Goal: Check status

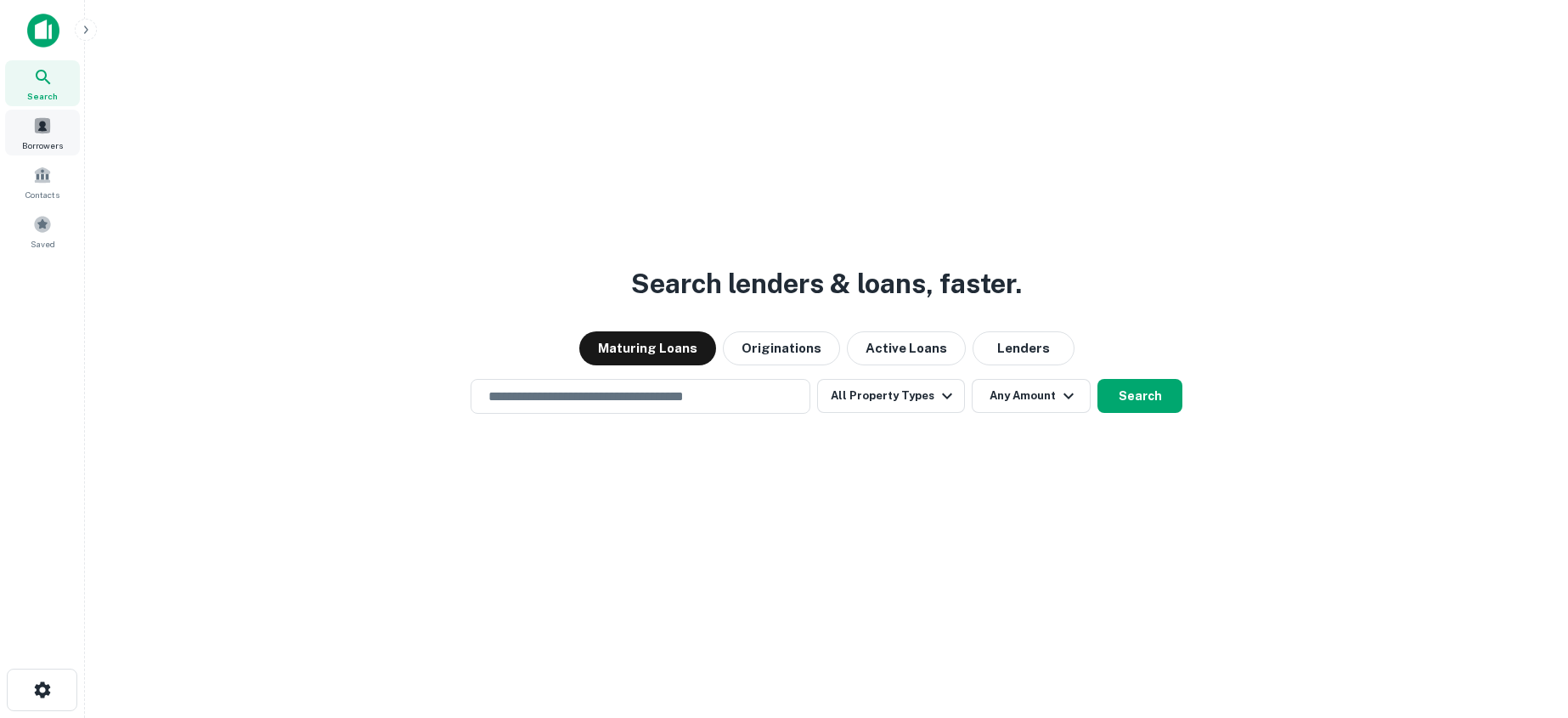
click at [35, 129] on span at bounding box center [42, 126] width 19 height 19
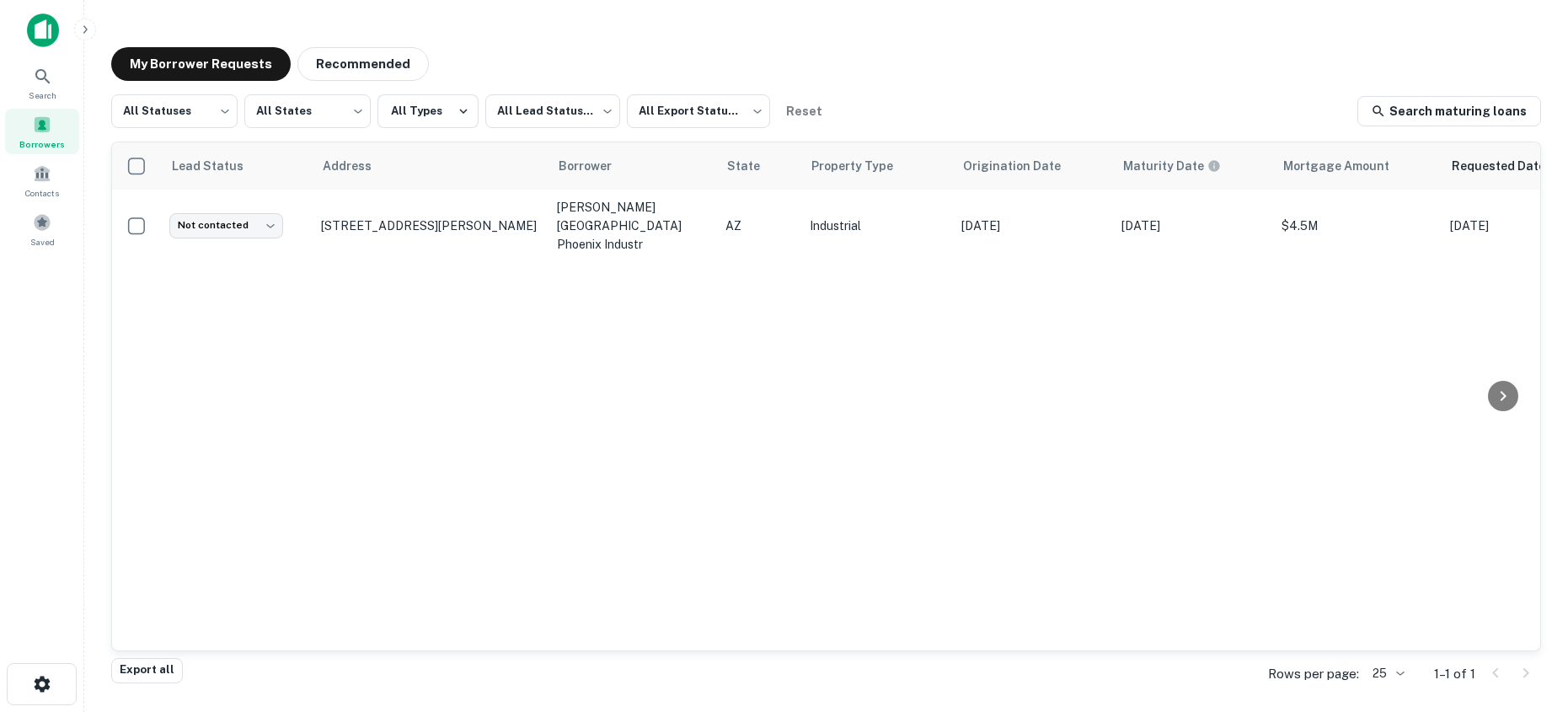
click at [415, 218] on p "[STREET_ADDRESS][PERSON_NAME]" at bounding box center [429, 226] width 219 height 15
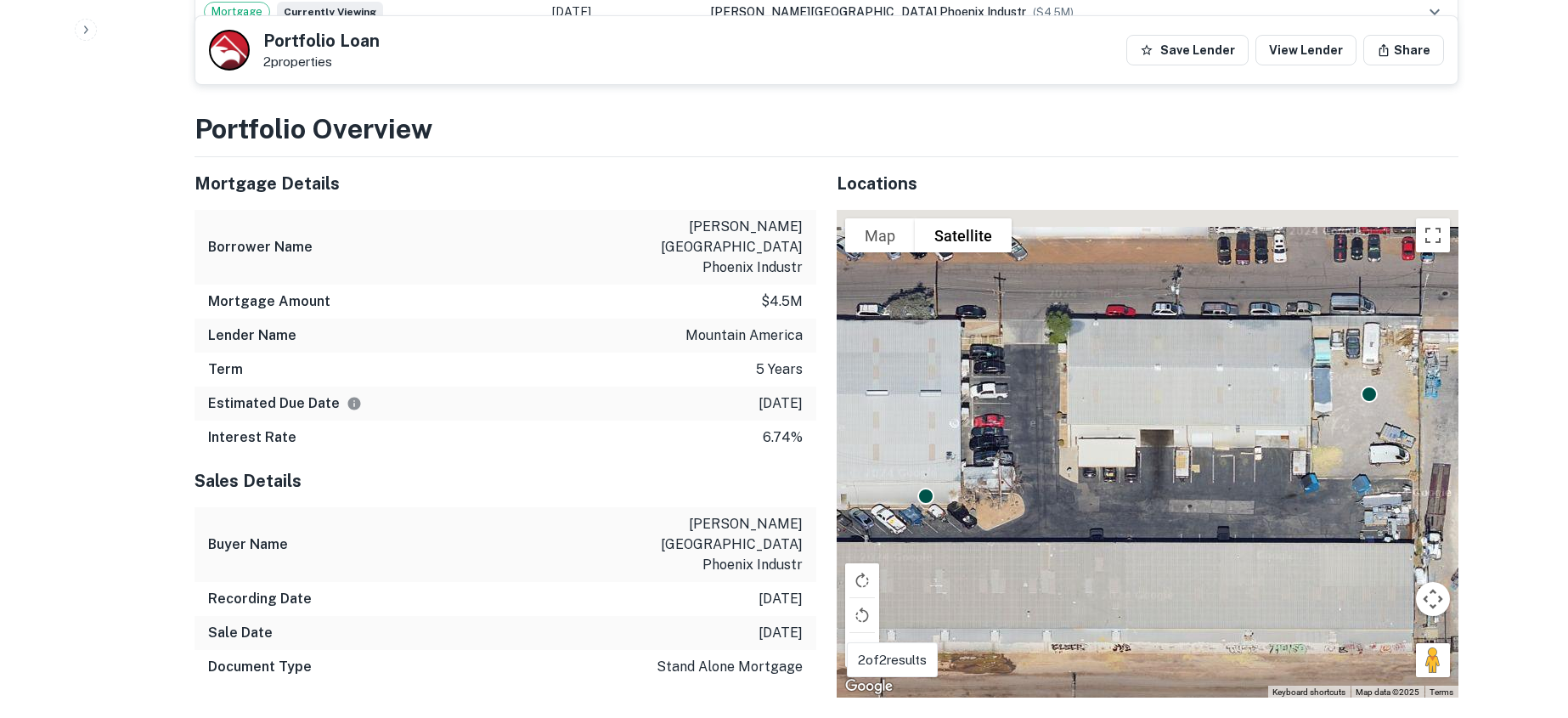
scroll to position [1274, 0]
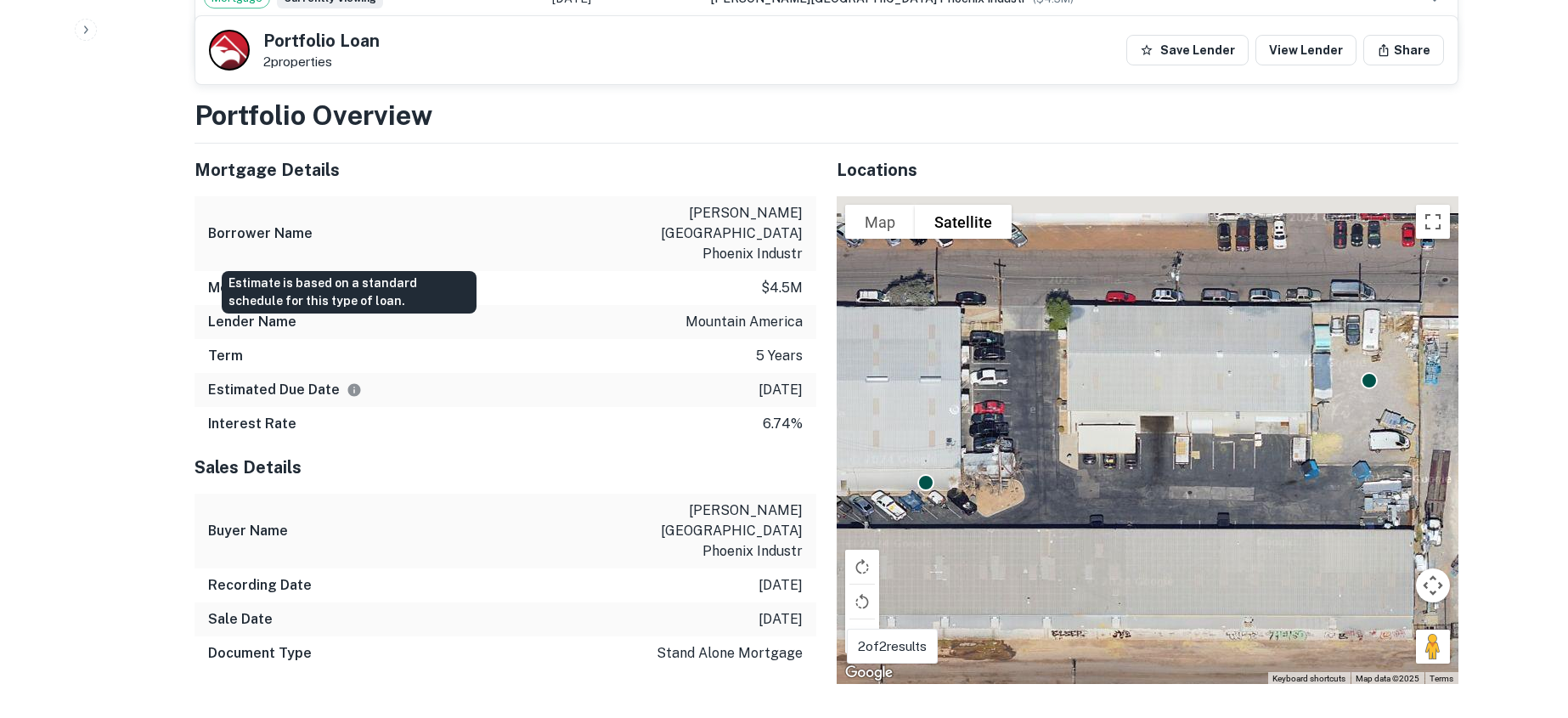
click at [350, 383] on icon "Estimate is based on a standard schedule for this type of loan." at bounding box center [355, 390] width 13 height 13
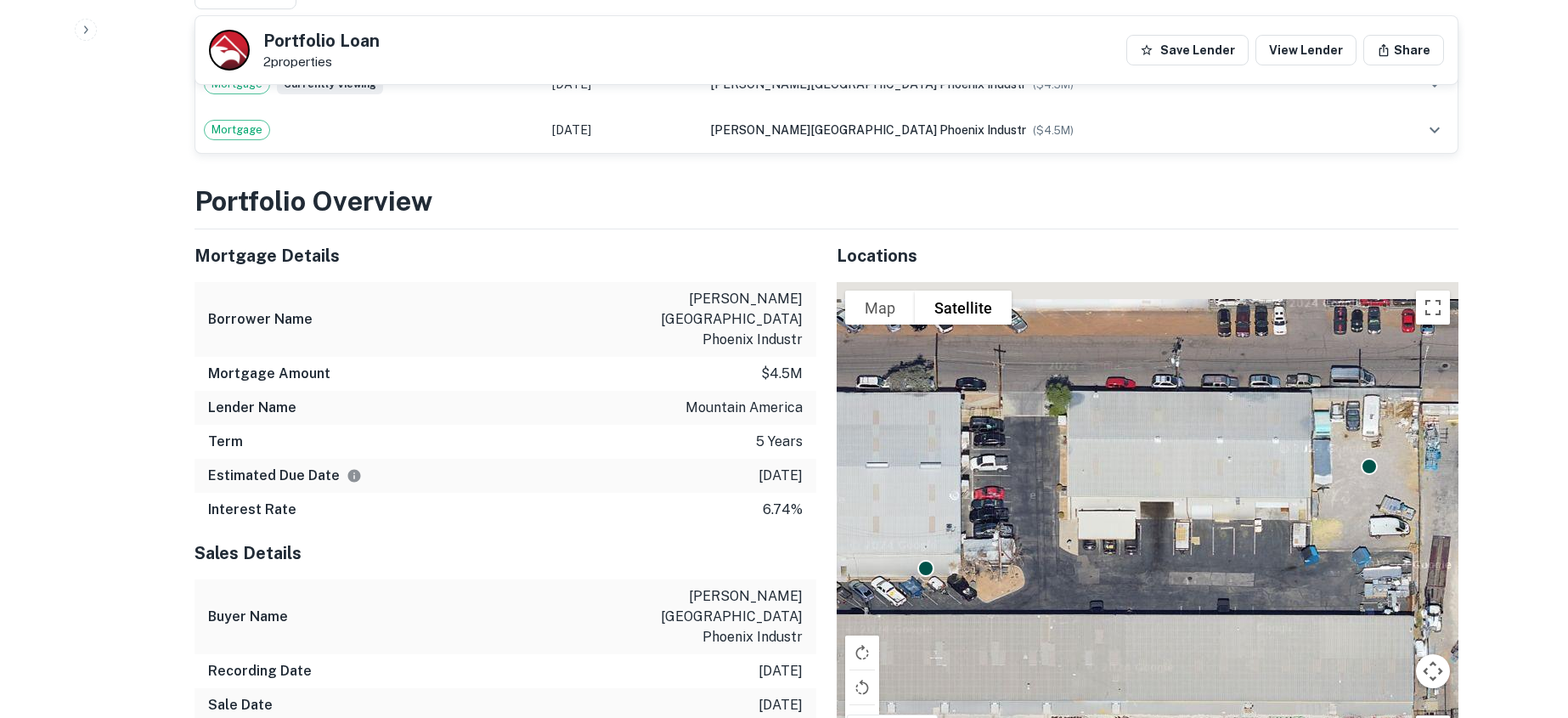
scroll to position [935, 0]
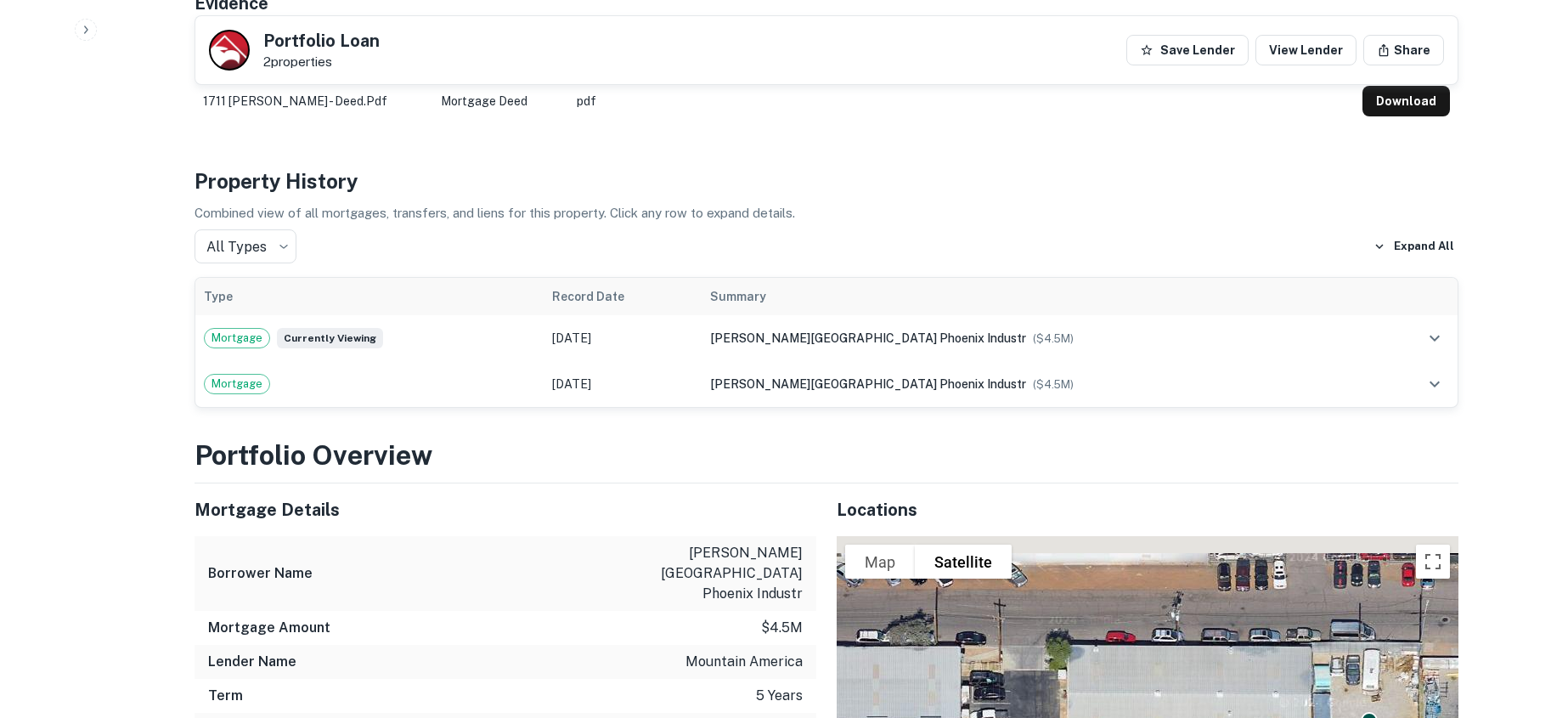
click at [1116, 329] on div "[PERSON_NAME][GEOGRAPHIC_DATA] phoenix industr ($ 4.5M )" at bounding box center [1039, 338] width 658 height 19
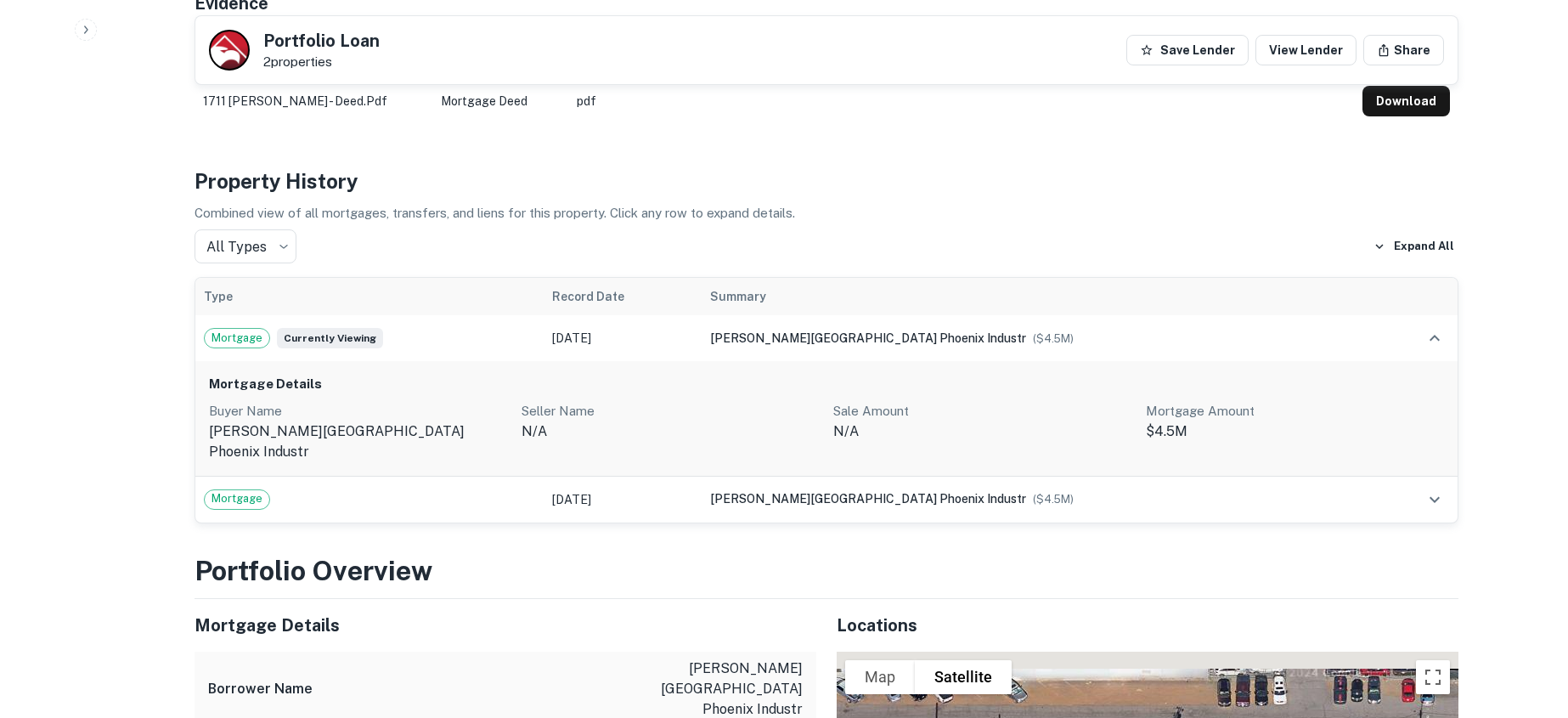
click at [1111, 329] on div "[PERSON_NAME][GEOGRAPHIC_DATA] phoenix industr ($ 4.5M )" at bounding box center [1039, 338] width 658 height 19
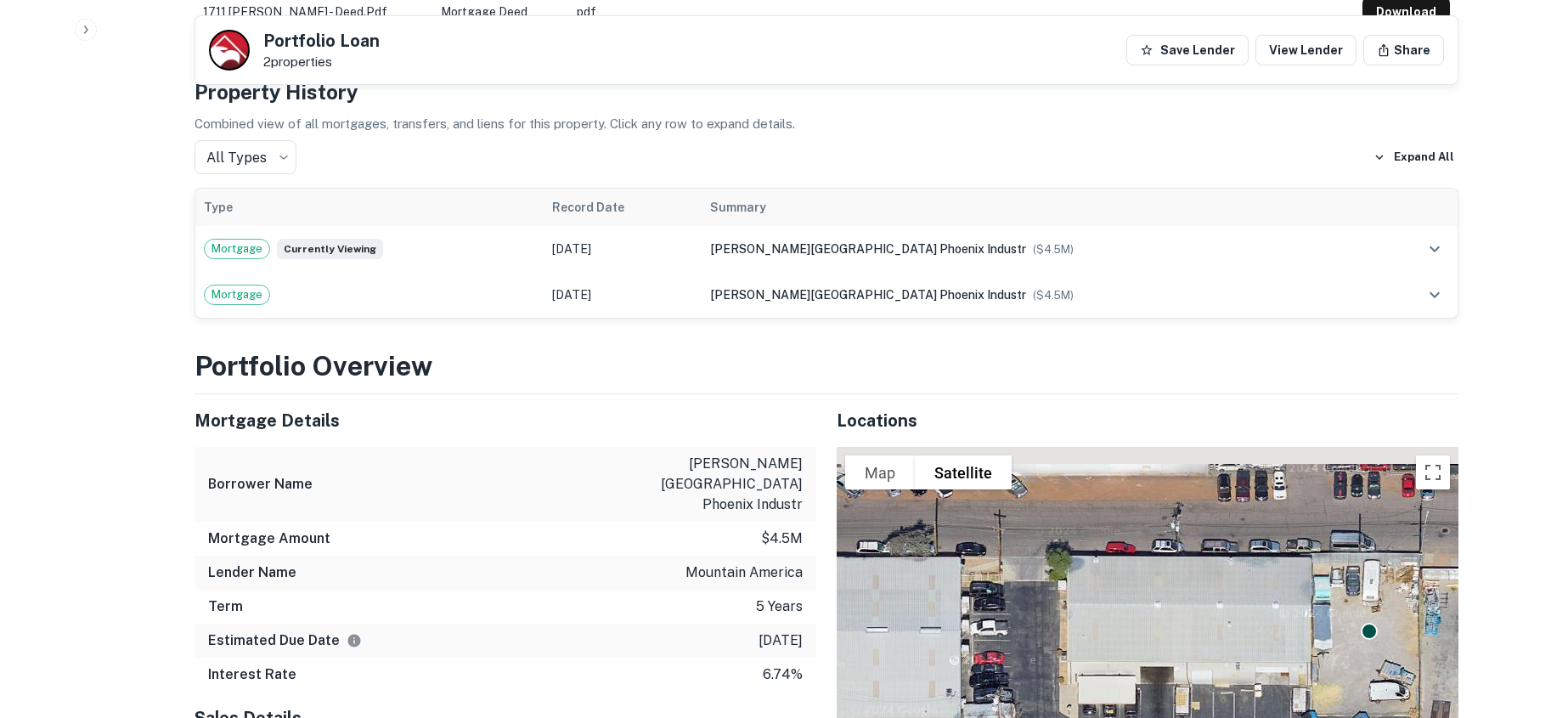
scroll to position [1020, 0]
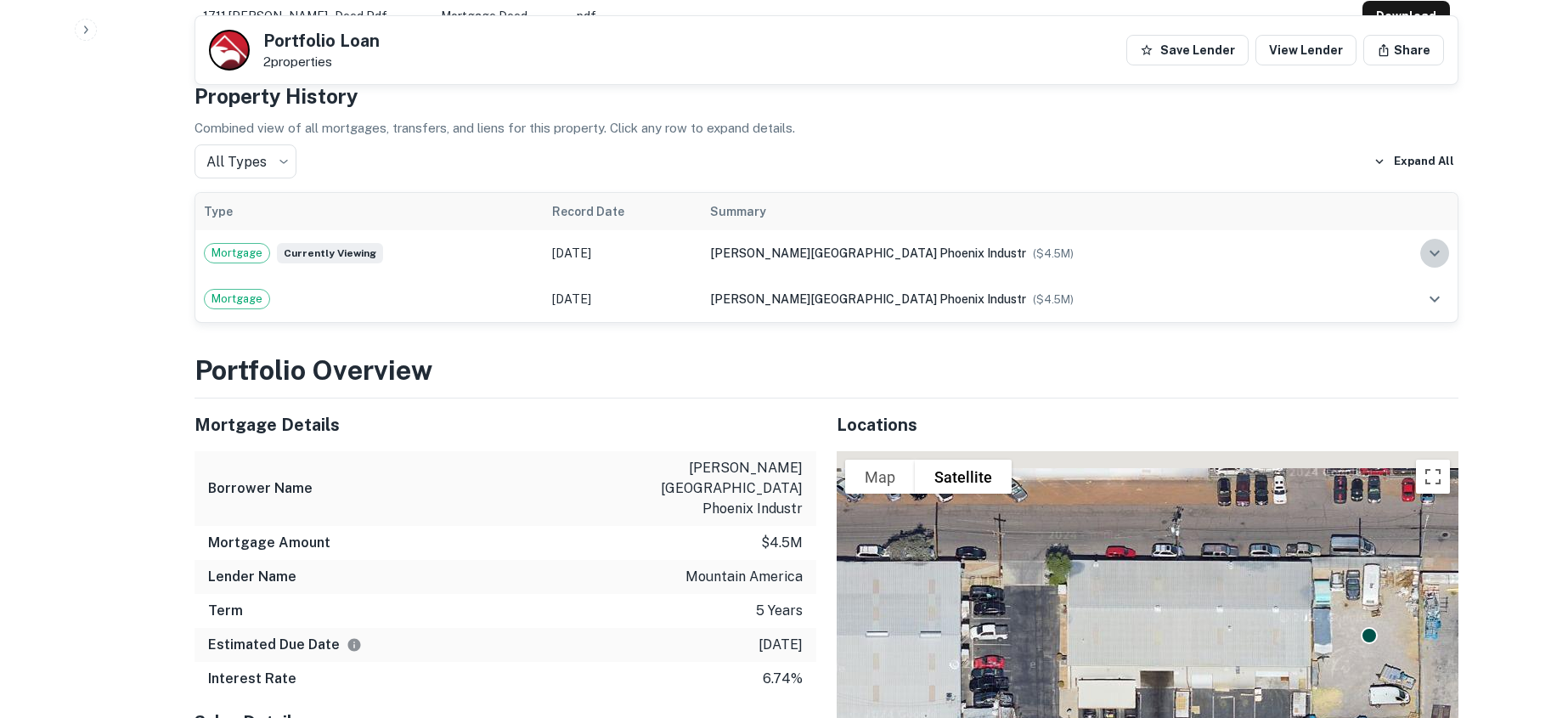
click at [1421, 239] on button "expand row" at bounding box center [1435, 253] width 29 height 29
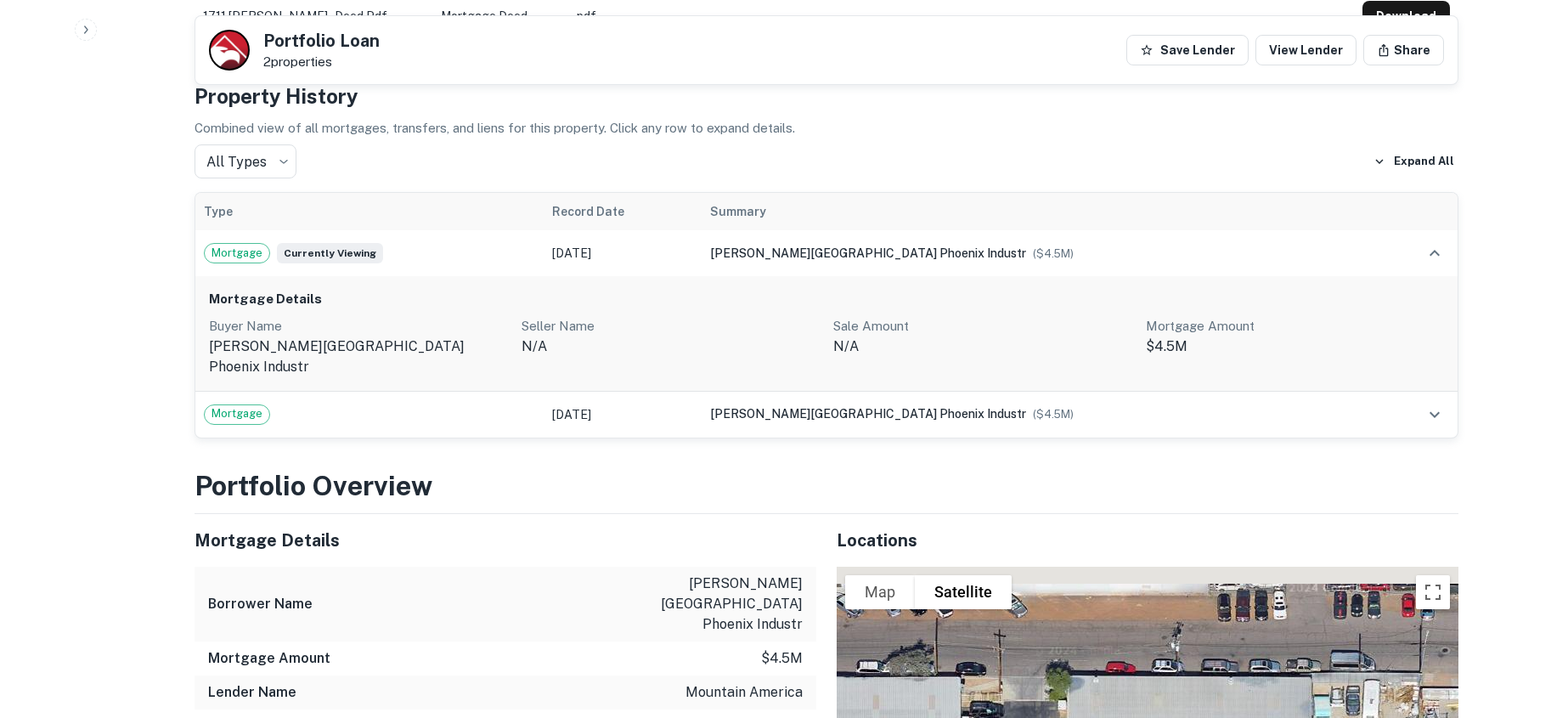
click at [1407, 392] on td at bounding box center [1417, 414] width 82 height 46
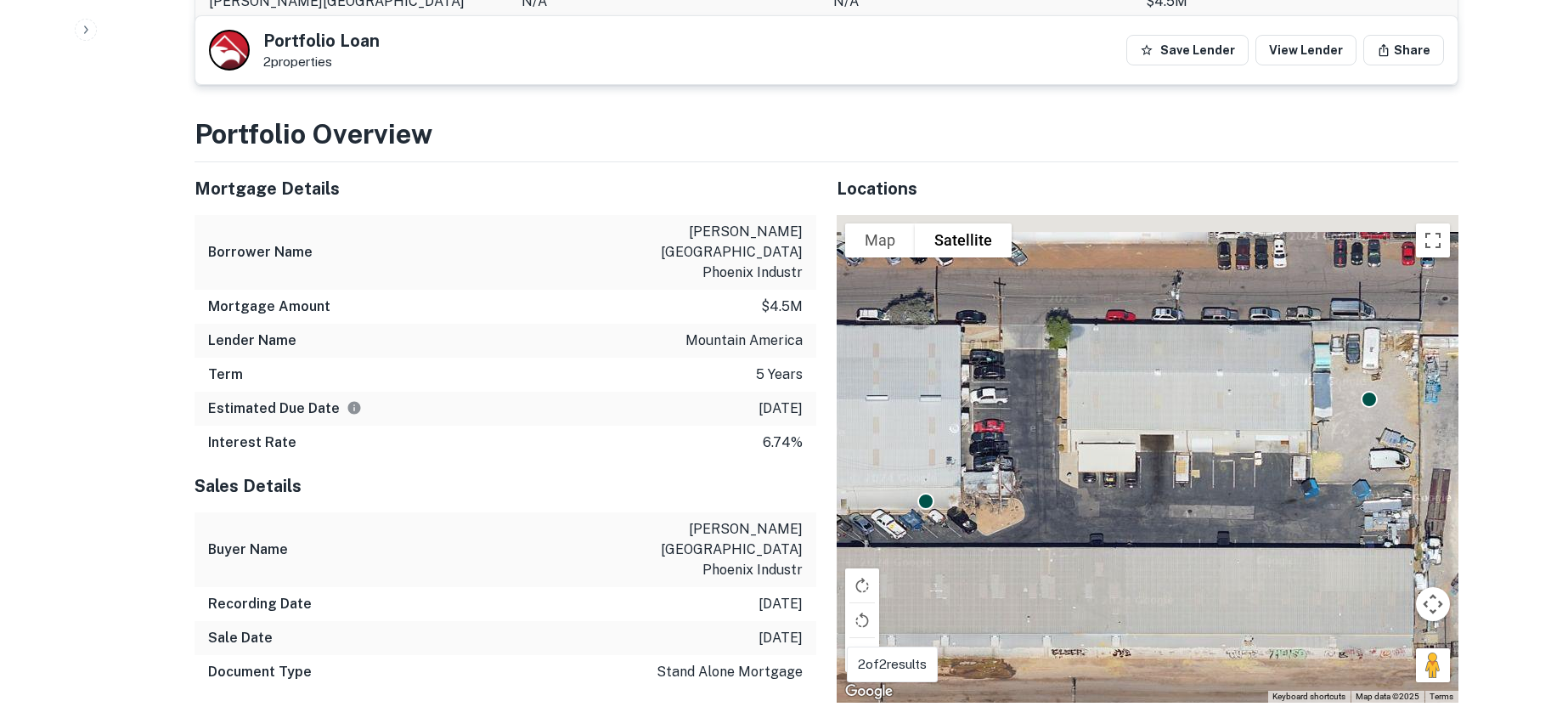
scroll to position [1529, 0]
